Goal: Obtain resource: Obtain resource

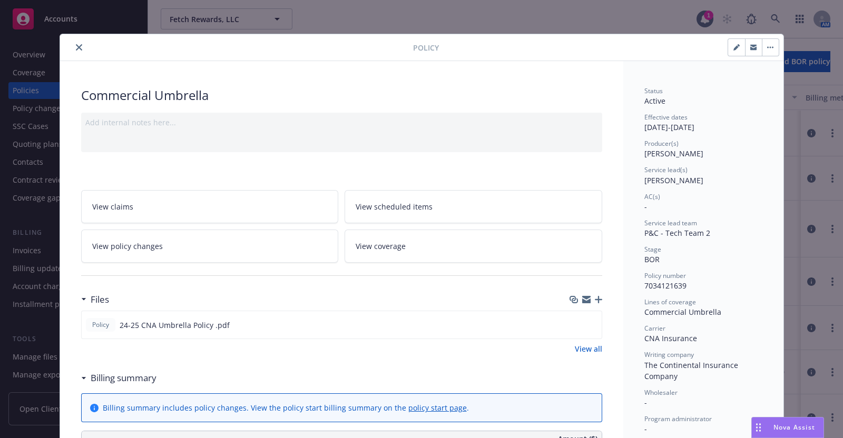
click at [76, 44] on icon "close" at bounding box center [79, 47] width 6 height 6
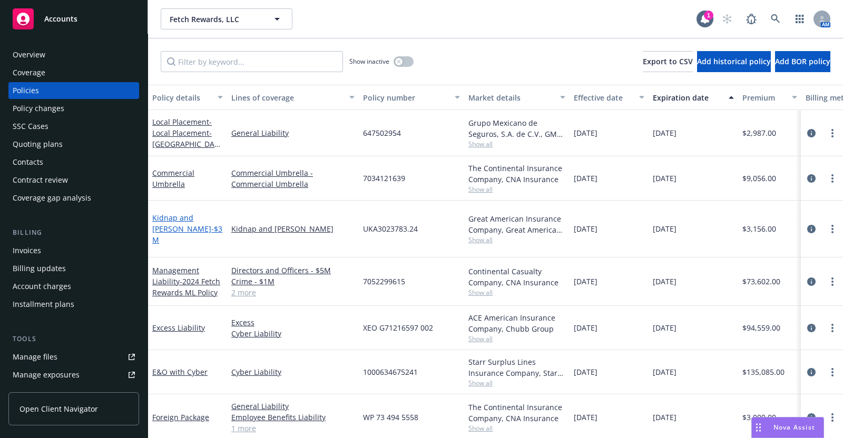
click at [200, 214] on link "Kidnap and [PERSON_NAME] - $3M" at bounding box center [187, 229] width 70 height 32
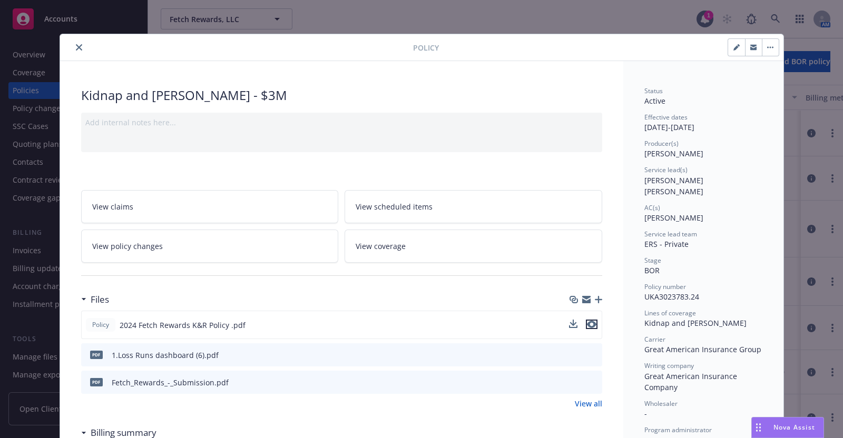
click at [588, 321] on icon "preview file" at bounding box center [591, 324] width 9 height 7
click at [76, 44] on icon "close" at bounding box center [79, 47] width 6 height 6
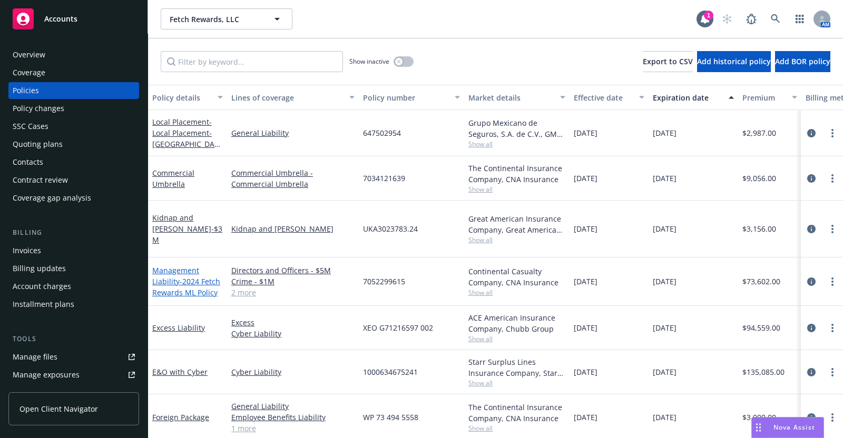
click at [184, 265] on link "Management Liability - 2024 Fetch Rewards ML Policy" at bounding box center [186, 281] width 68 height 32
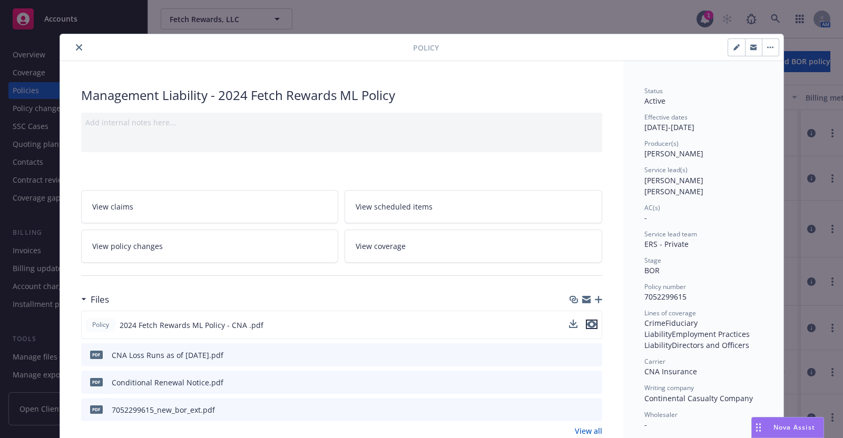
click at [587, 321] on icon "preview file" at bounding box center [591, 324] width 9 height 7
